Goal: Transaction & Acquisition: Subscribe to service/newsletter

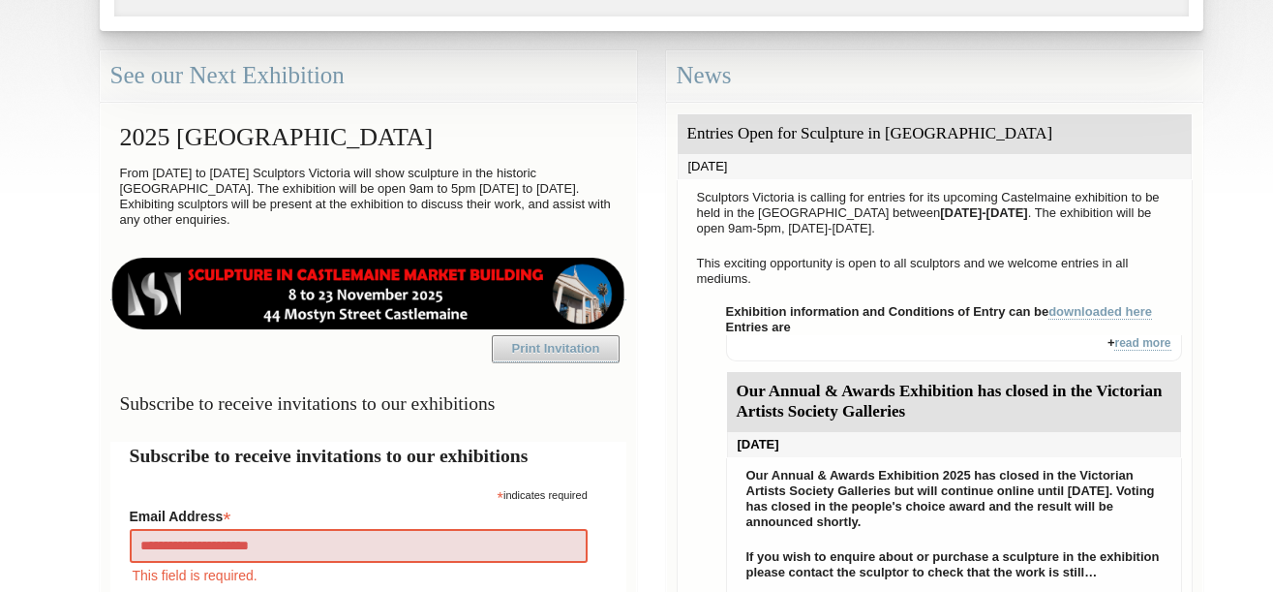
type input "**********"
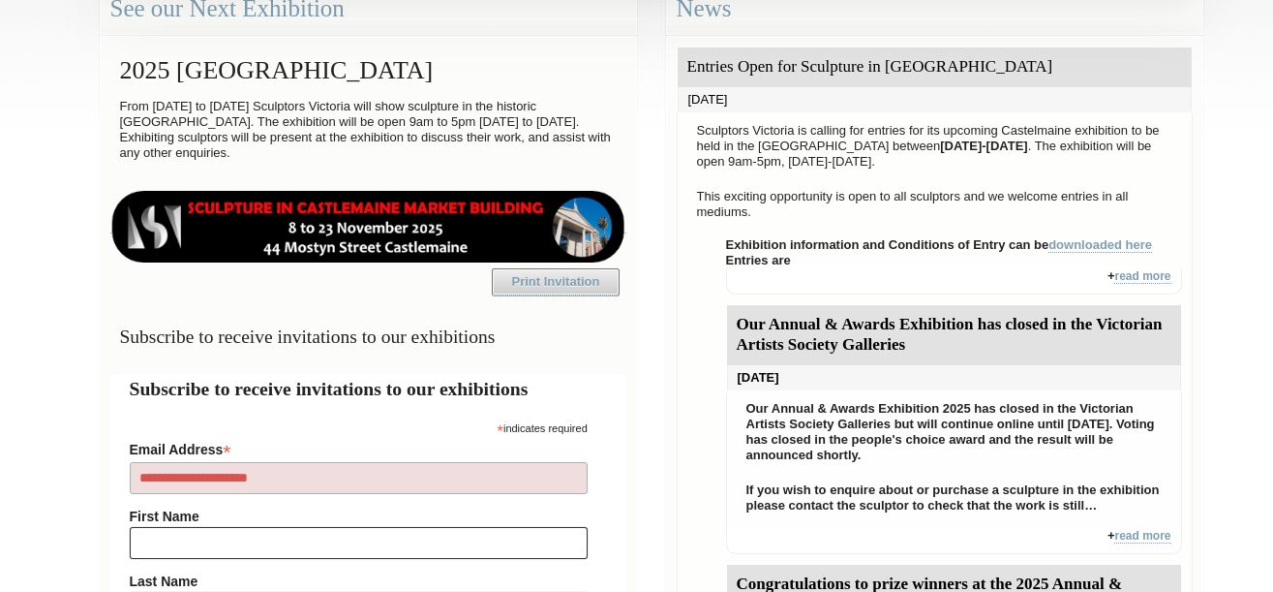
type input "*"
type input "**********"
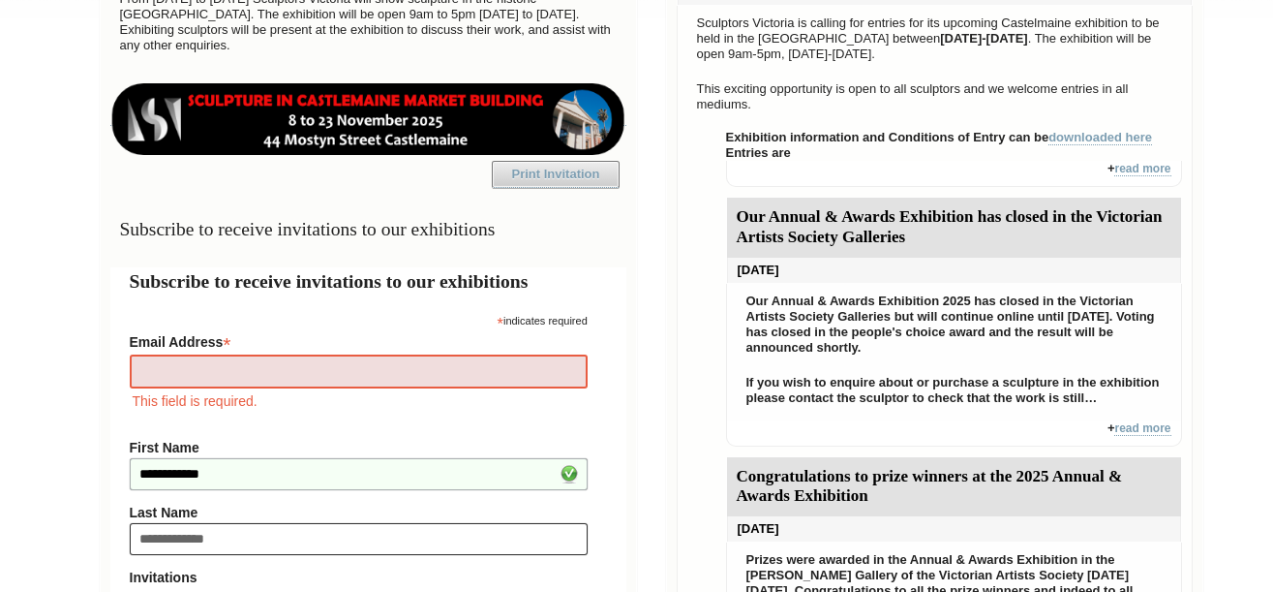
type input "**********"
